Goal: Communication & Community: Participate in discussion

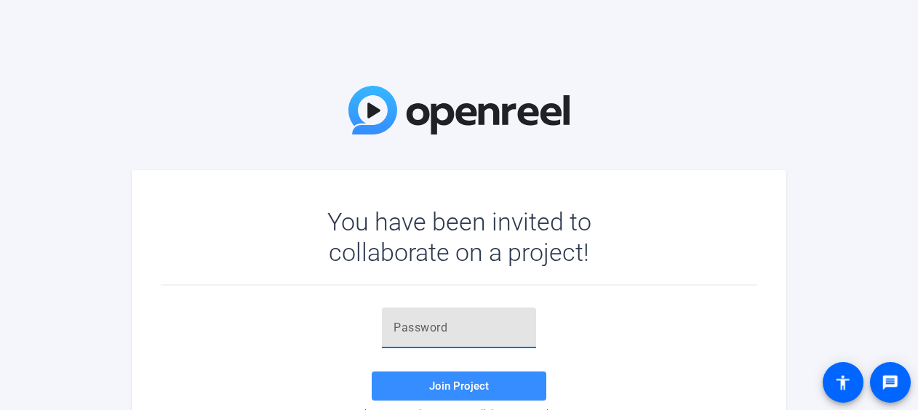
click at [449, 332] on input "text" at bounding box center [458, 327] width 131 height 17
paste input "Hi both, I'm going to ask [PERSON_NAME]"
type input "H"
click at [472, 325] on input "text" at bounding box center [458, 327] width 131 height 17
paste input "+Y@@=0"
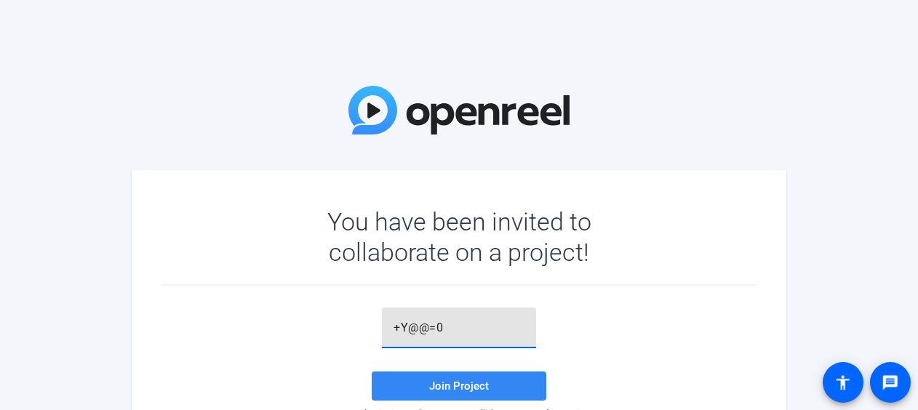
type input "+Y@@=0"
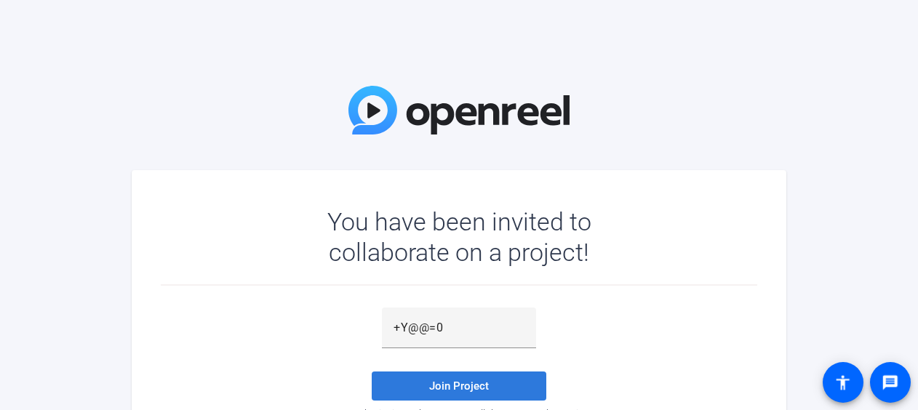
click at [470, 390] on span "Join Project" at bounding box center [459, 386] width 60 height 13
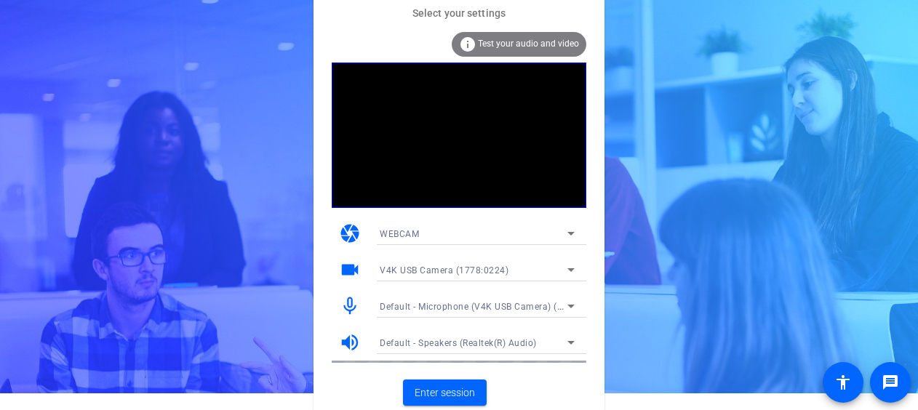
scroll to position [18, 0]
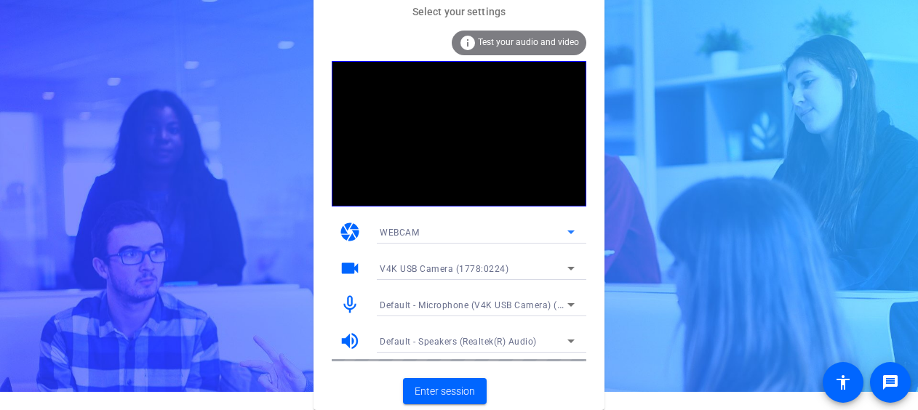
click at [567, 231] on icon at bounding box center [570, 231] width 17 height 17
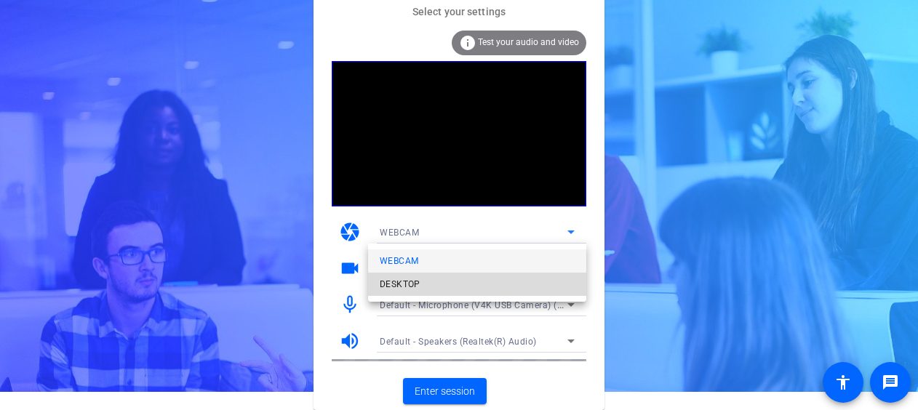
click at [529, 275] on mat-option "DESKTOP" at bounding box center [477, 284] width 218 height 23
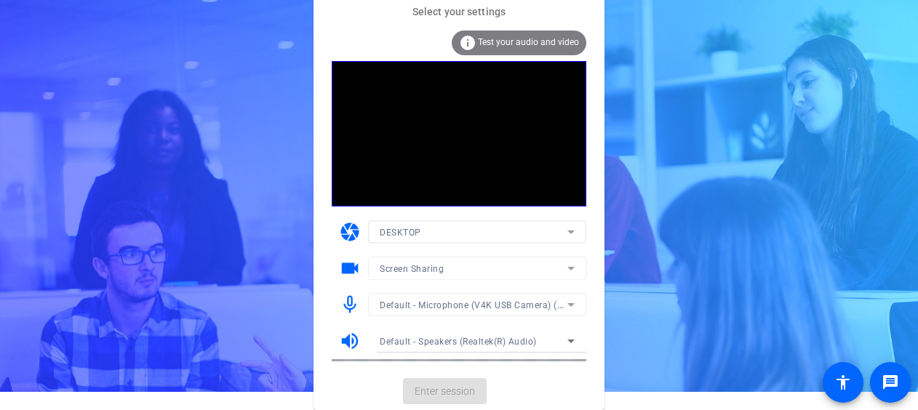
scroll to position [0, 0]
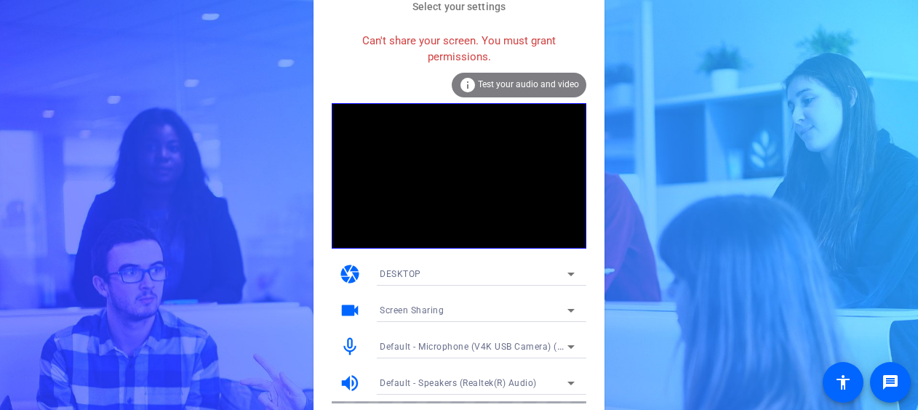
click at [574, 271] on icon at bounding box center [570, 273] width 17 height 17
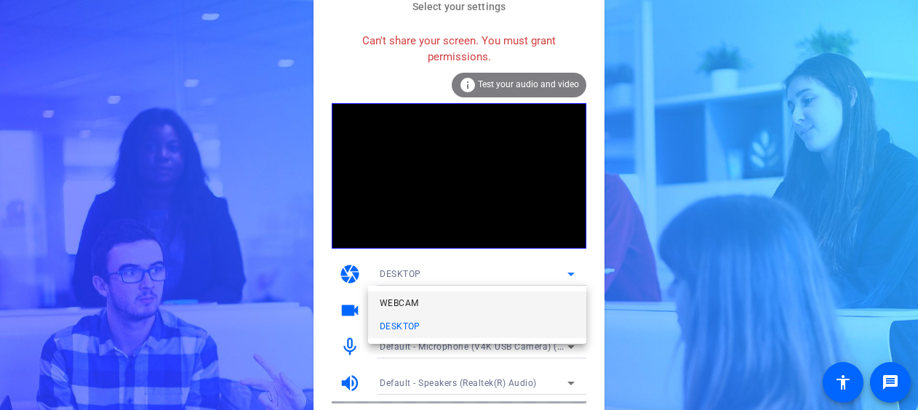
click at [540, 299] on mat-option "WEBCAM" at bounding box center [477, 303] width 218 height 23
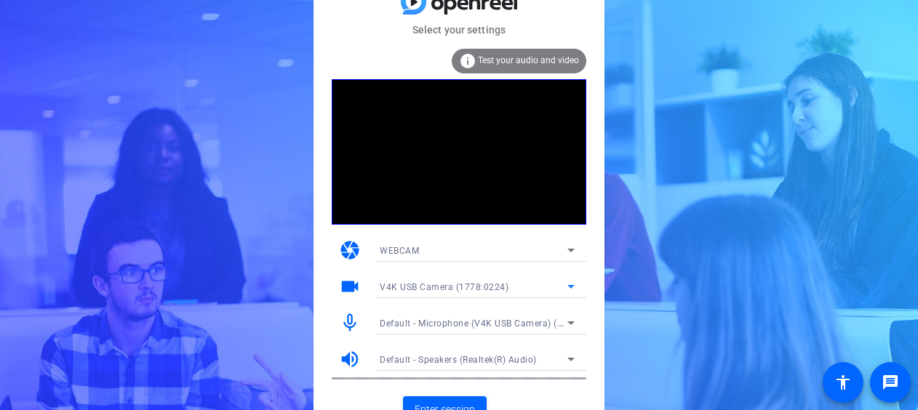
click at [574, 287] on icon at bounding box center [570, 286] width 17 height 17
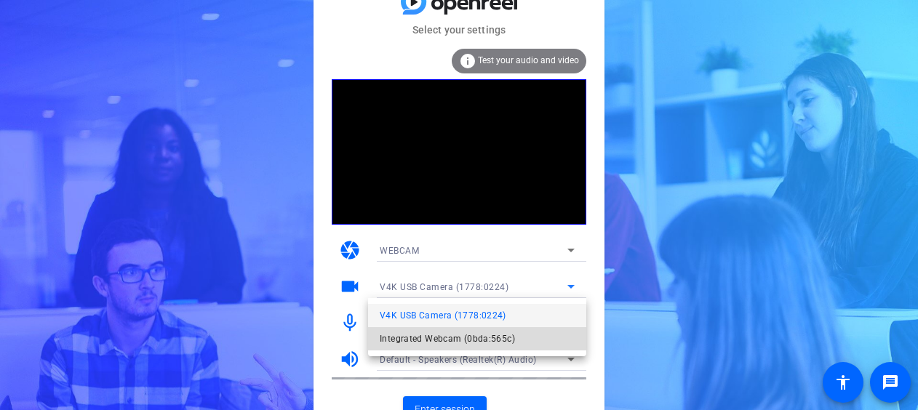
click at [543, 330] on mat-option "Integrated Webcam (0bda:565c)" at bounding box center [477, 338] width 218 height 23
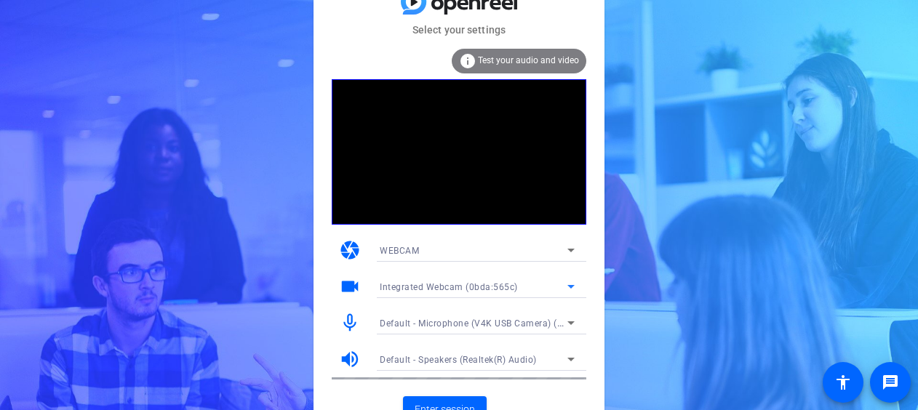
click at [571, 289] on icon at bounding box center [570, 286] width 17 height 17
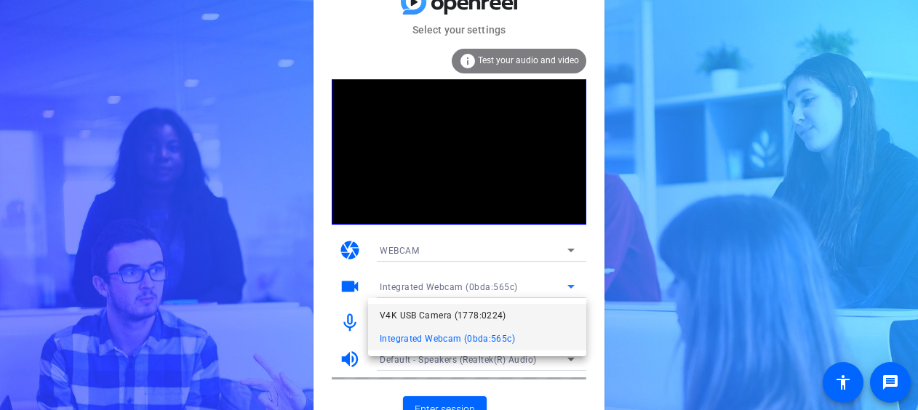
click at [540, 314] on mat-option "V4K USB Camera (1778:0224)" at bounding box center [477, 315] width 218 height 23
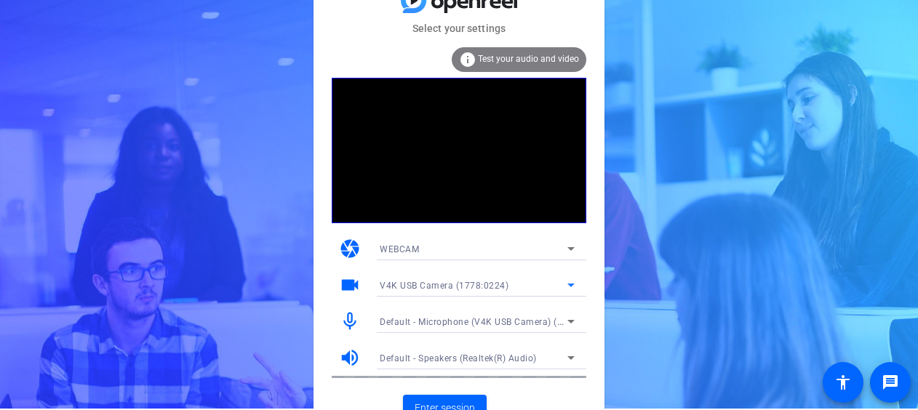
scroll to position [18, 0]
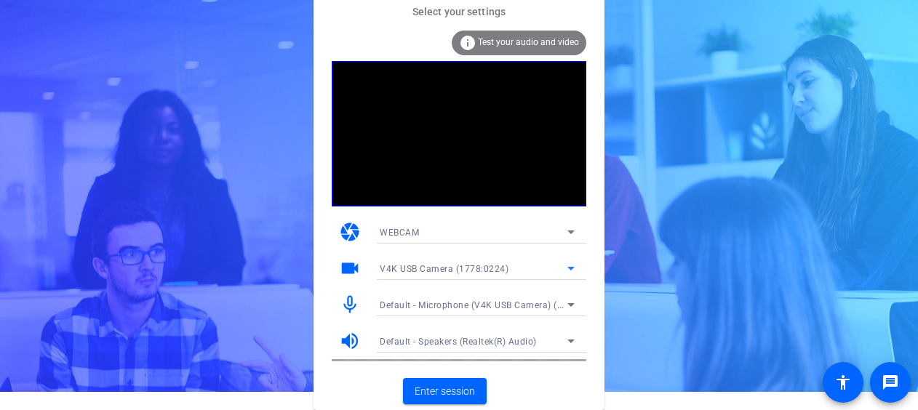
click at [547, 343] on div "Default - Speakers (Realtek(R) Audio)" at bounding box center [474, 341] width 188 height 18
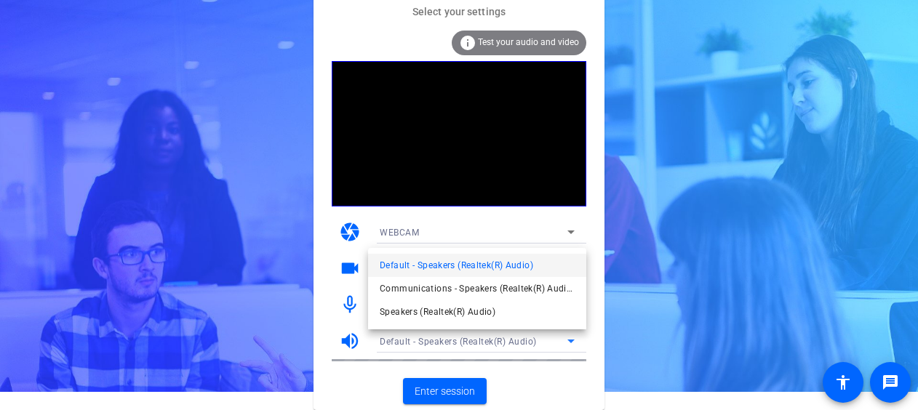
click at [547, 343] on div at bounding box center [459, 205] width 918 height 410
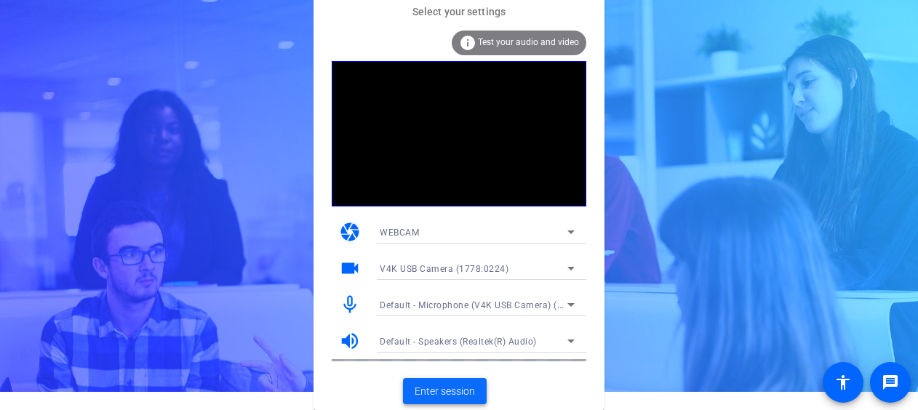
click at [467, 388] on span "Enter session" at bounding box center [445, 391] width 60 height 15
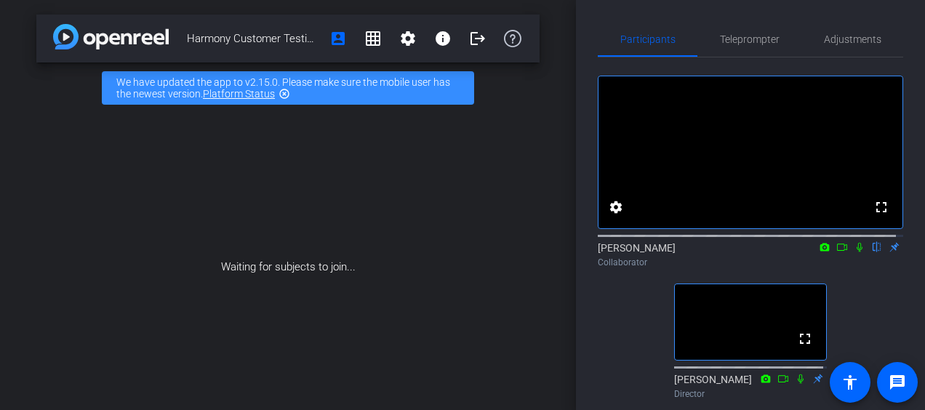
click at [870, 253] on mat-icon "flip" at bounding box center [876, 246] width 17 height 13
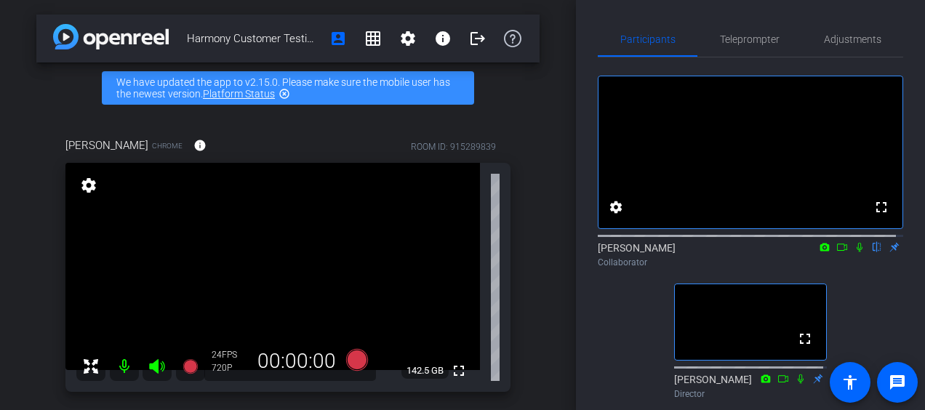
click at [563, 81] on div "Harmony Customer Testimonial - [PERSON_NAME] account_box grid_on settings info …" at bounding box center [288, 205] width 576 height 410
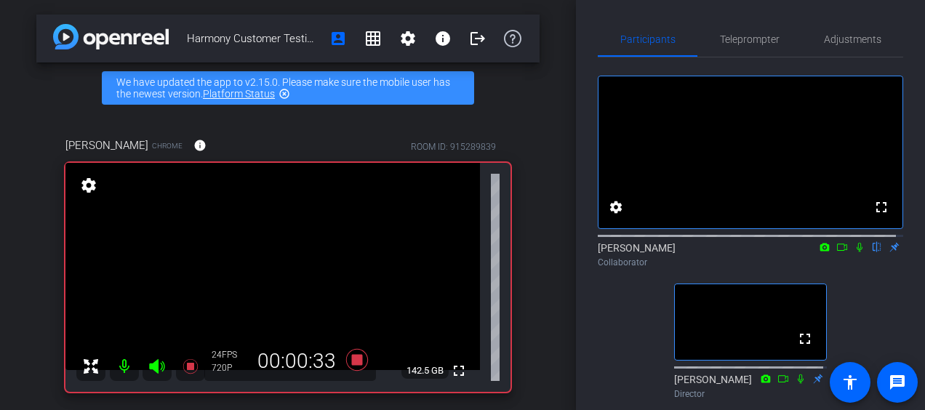
click at [857, 252] on icon at bounding box center [860, 247] width 6 height 9
click at [854, 252] on icon at bounding box center [860, 247] width 12 height 10
click at [857, 252] on icon at bounding box center [860, 247] width 6 height 9
click at [856, 252] on icon at bounding box center [860, 247] width 8 height 9
click at [857, 252] on icon at bounding box center [860, 247] width 12 height 10
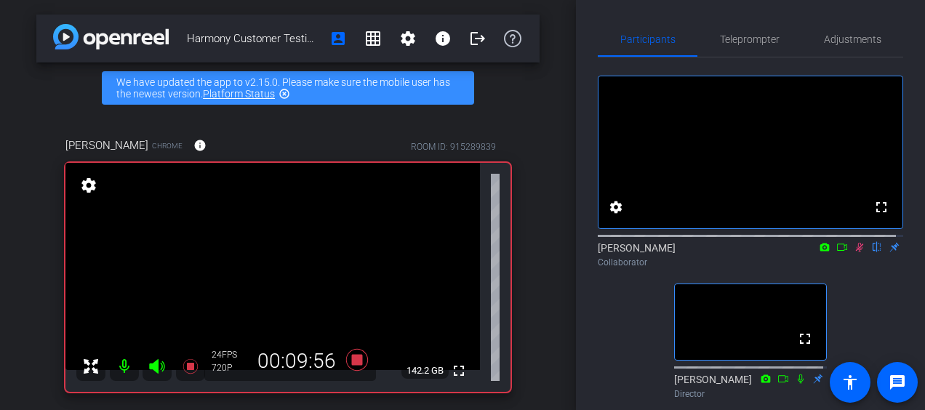
click at [857, 252] on icon at bounding box center [860, 247] width 12 height 10
click at [857, 252] on icon at bounding box center [860, 247] width 6 height 9
click at [854, 252] on icon at bounding box center [860, 247] width 12 height 10
